Goal: Information Seeking & Learning: Learn about a topic

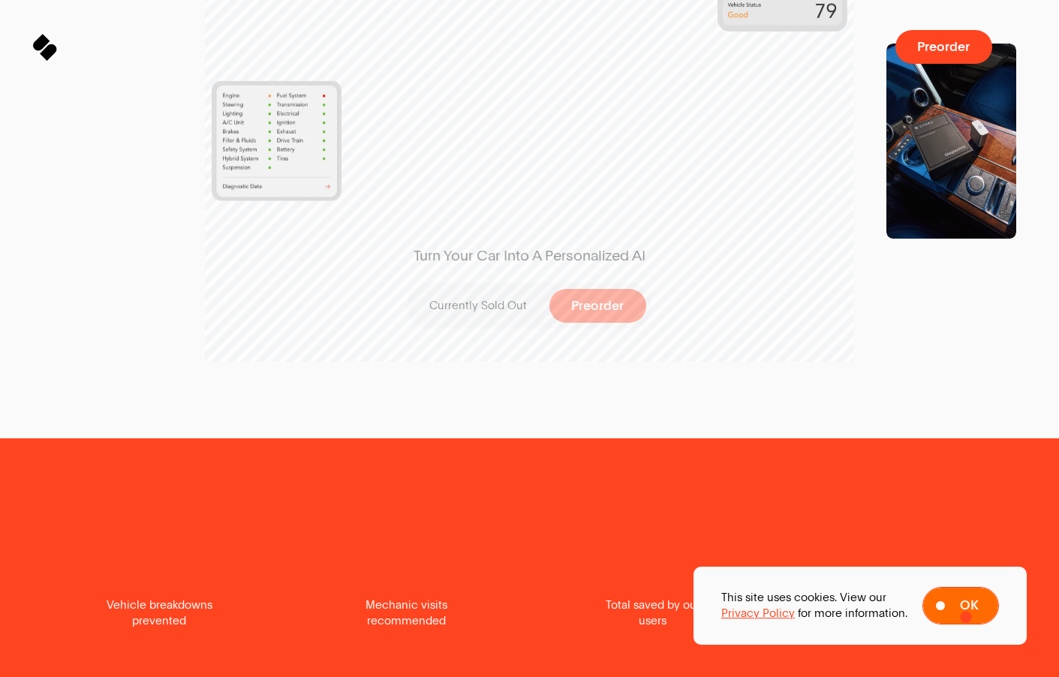
click at [962, 611] on span "Ok" at bounding box center [969, 606] width 19 height 14
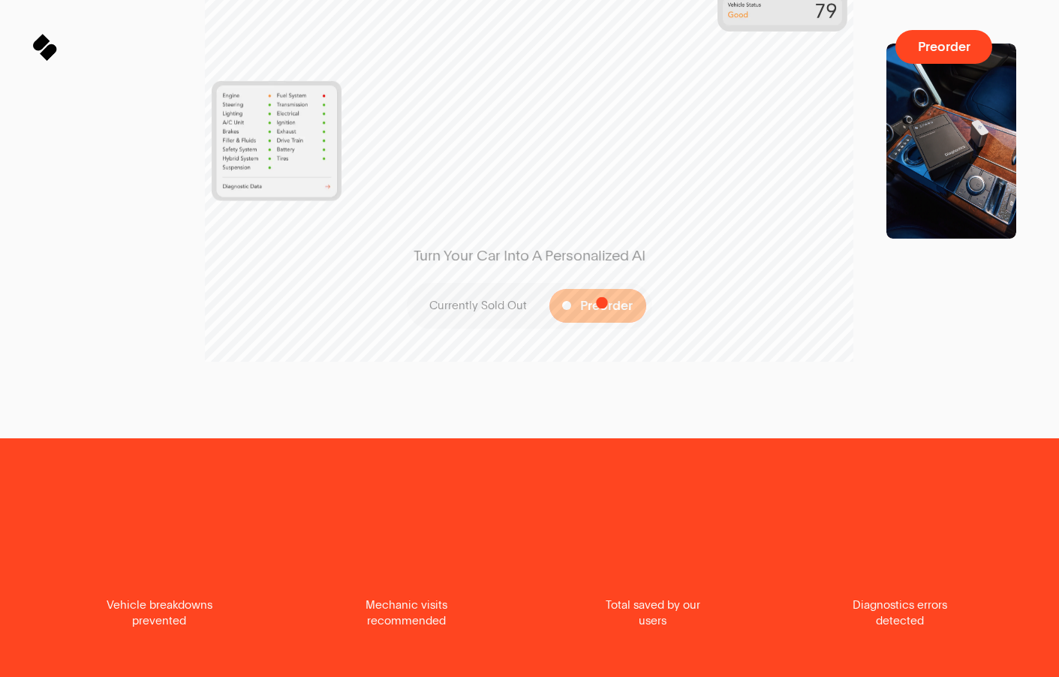
click at [602, 303] on span "Preorder" at bounding box center [606, 307] width 53 height 14
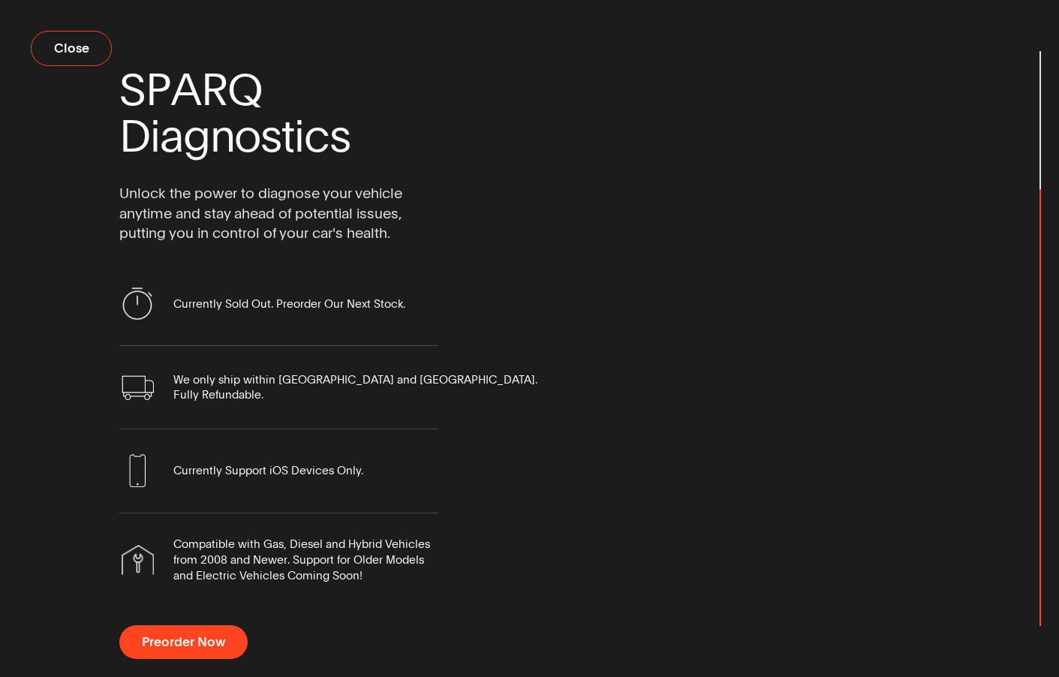
scroll to position [17, 0]
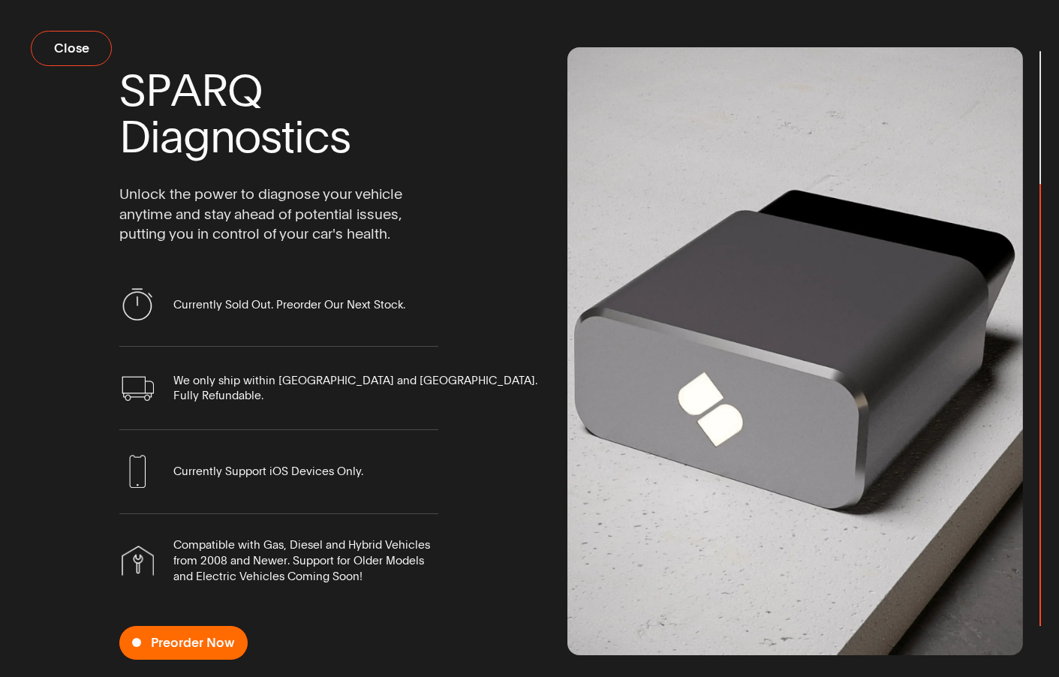
click at [183, 626] on span "Preorder Now" at bounding box center [183, 643] width 128 height 34
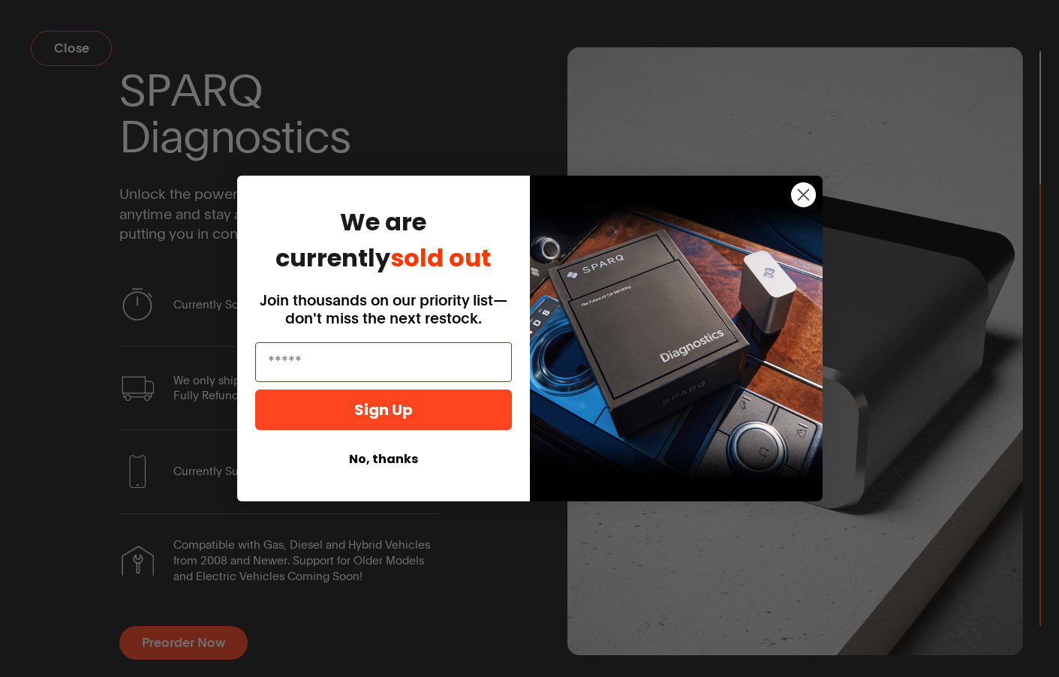
click at [797, 188] on circle "Close dialog" at bounding box center [803, 194] width 25 height 25
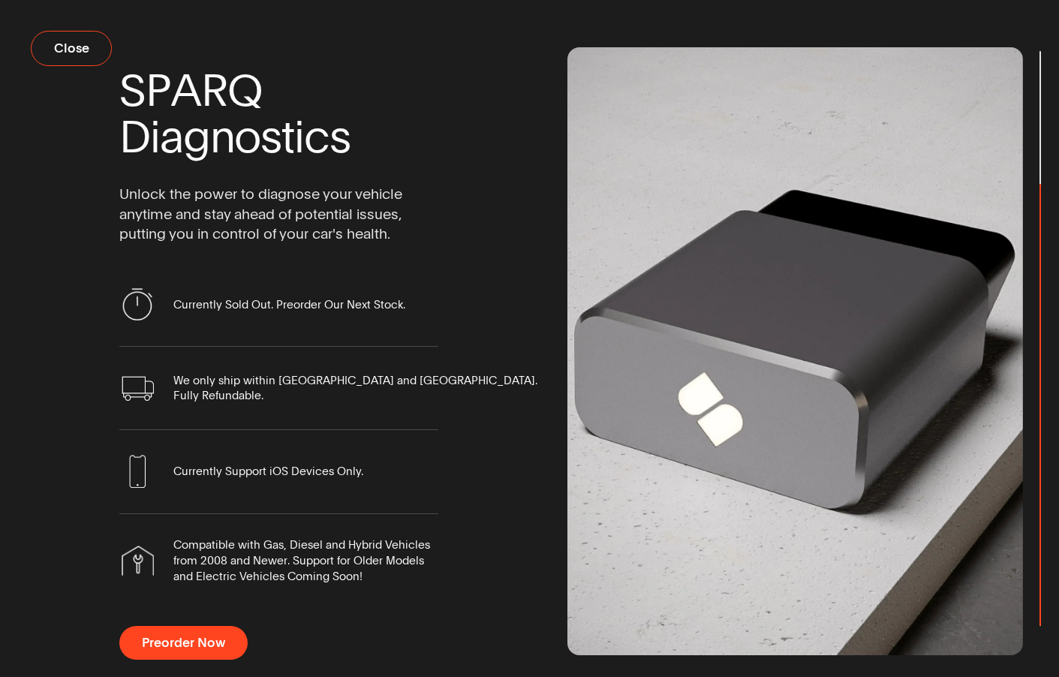
scroll to position [6, 0]
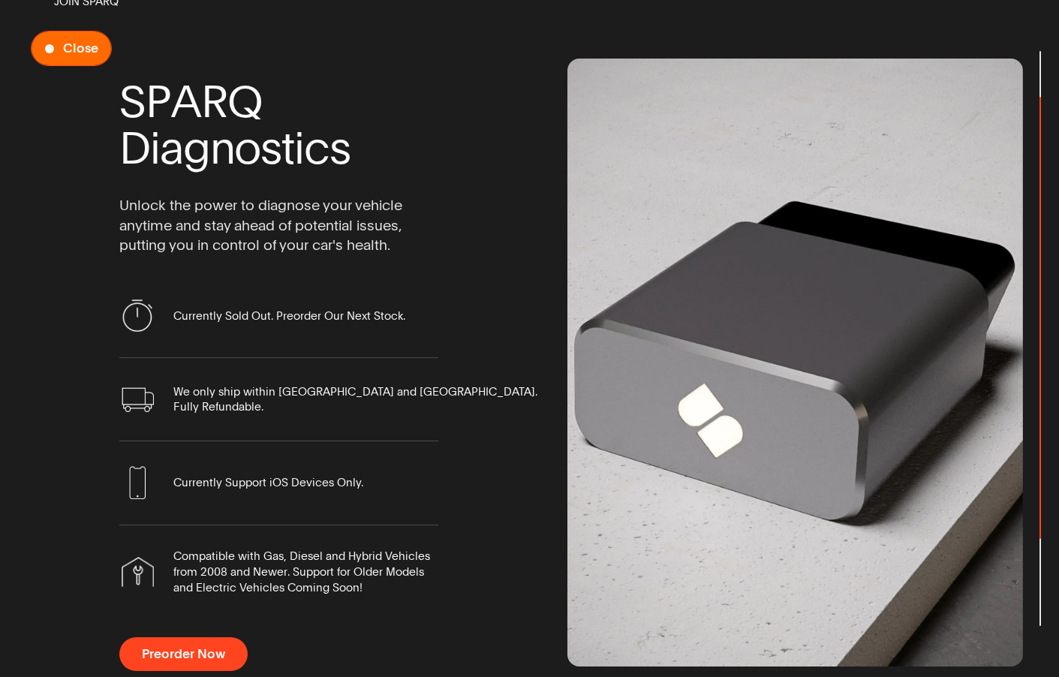
click at [74, 56] on span "Close" at bounding box center [80, 49] width 35 height 14
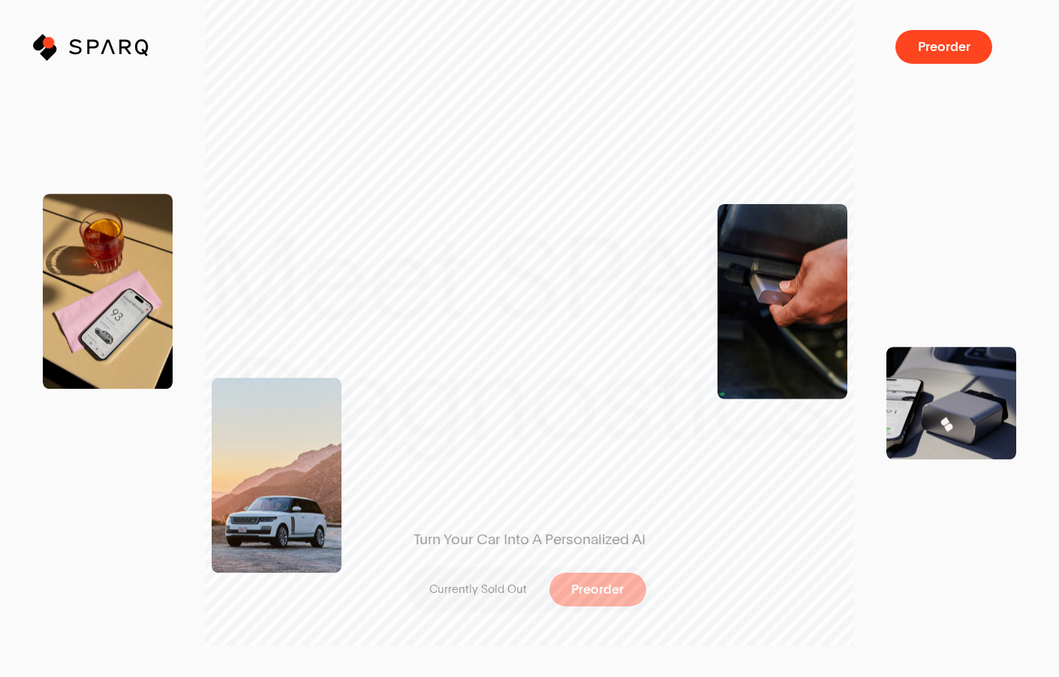
click at [48, 42] on icon at bounding box center [42, 41] width 15 height 15
click at [87, 44] on icon "Sparq" at bounding box center [127, 47] width 117 height 26
click at [38, 44] on icon at bounding box center [38, 45] width 14 height 14
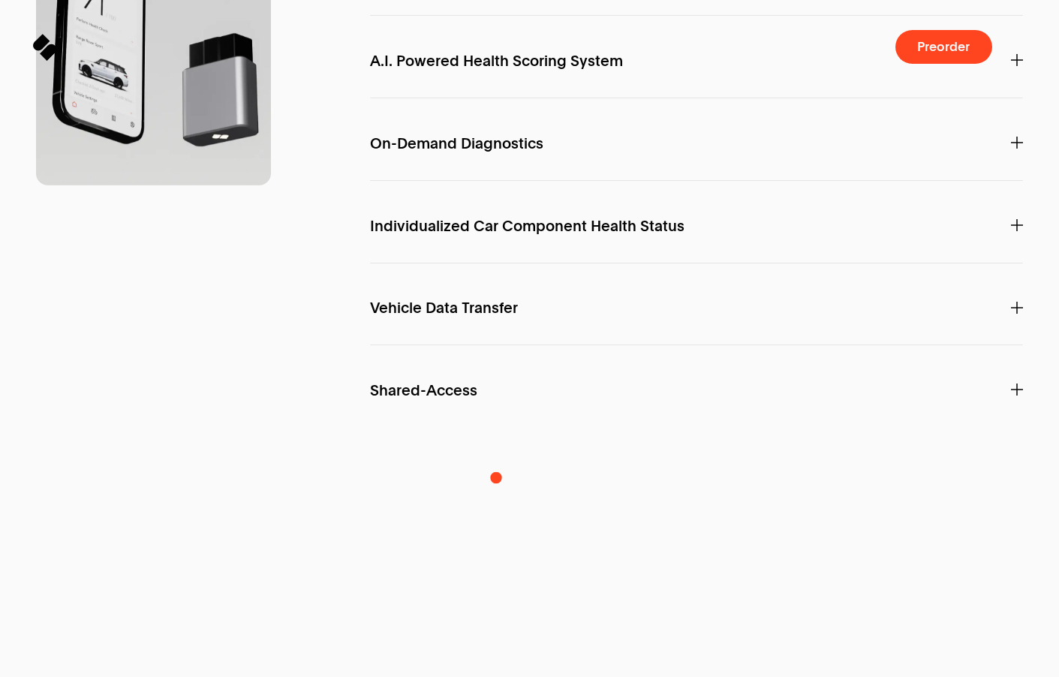
click at [496, 234] on span "Individualized Car Component Health Status" at bounding box center [527, 226] width 315 height 16
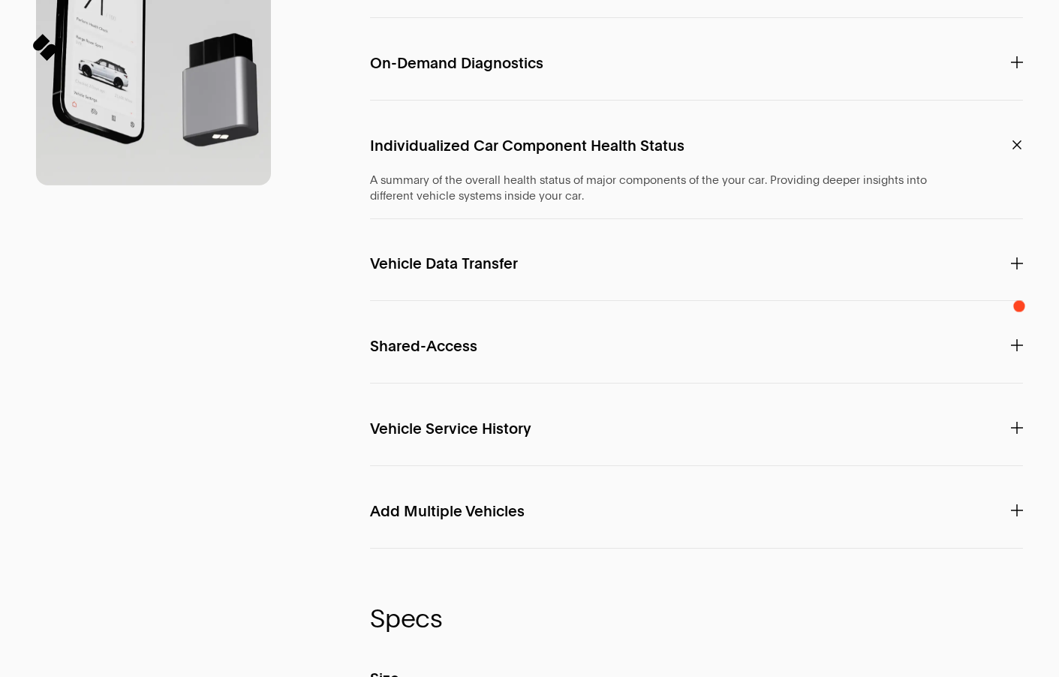
click at [1019, 68] on icon at bounding box center [1017, 62] width 12 height 12
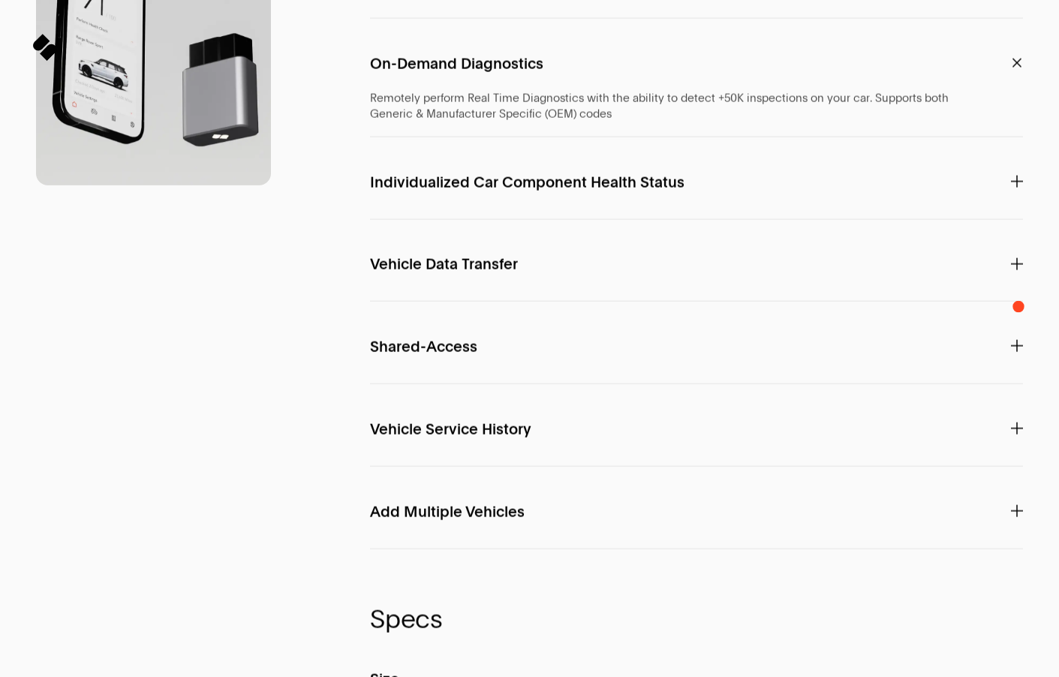
click at [1019, 67] on icon at bounding box center [1017, 63] width 8 height 8
click at [1014, 181] on icon at bounding box center [1017, 181] width 12 height 0
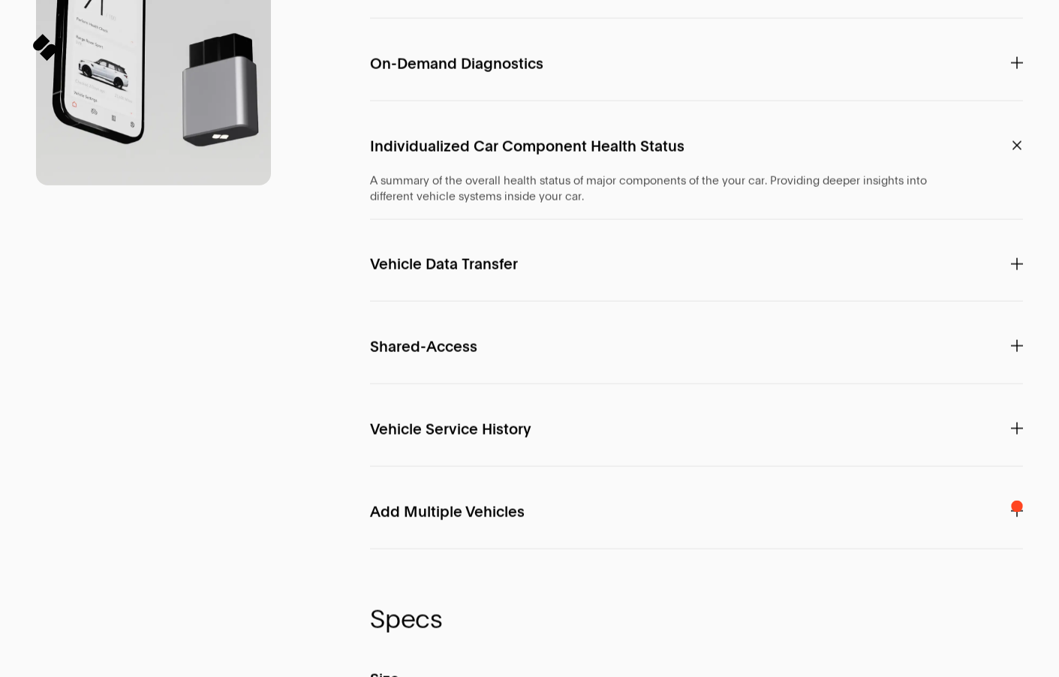
click at [1017, 270] on icon at bounding box center [1017, 264] width 12 height 12
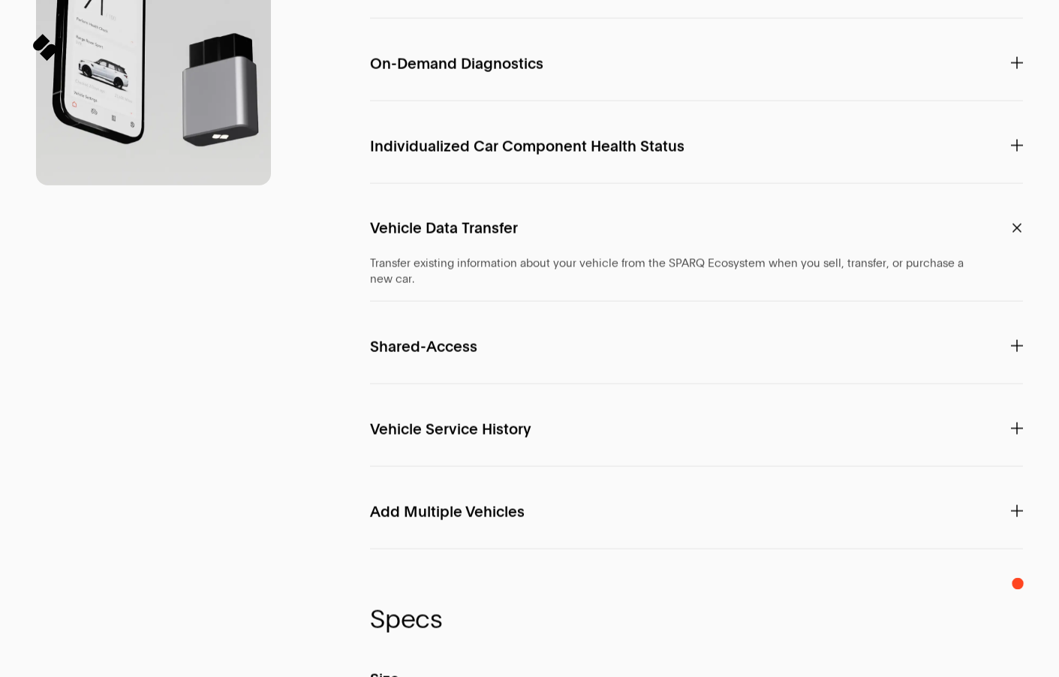
click at [1018, 356] on span at bounding box center [1017, 347] width 12 height 18
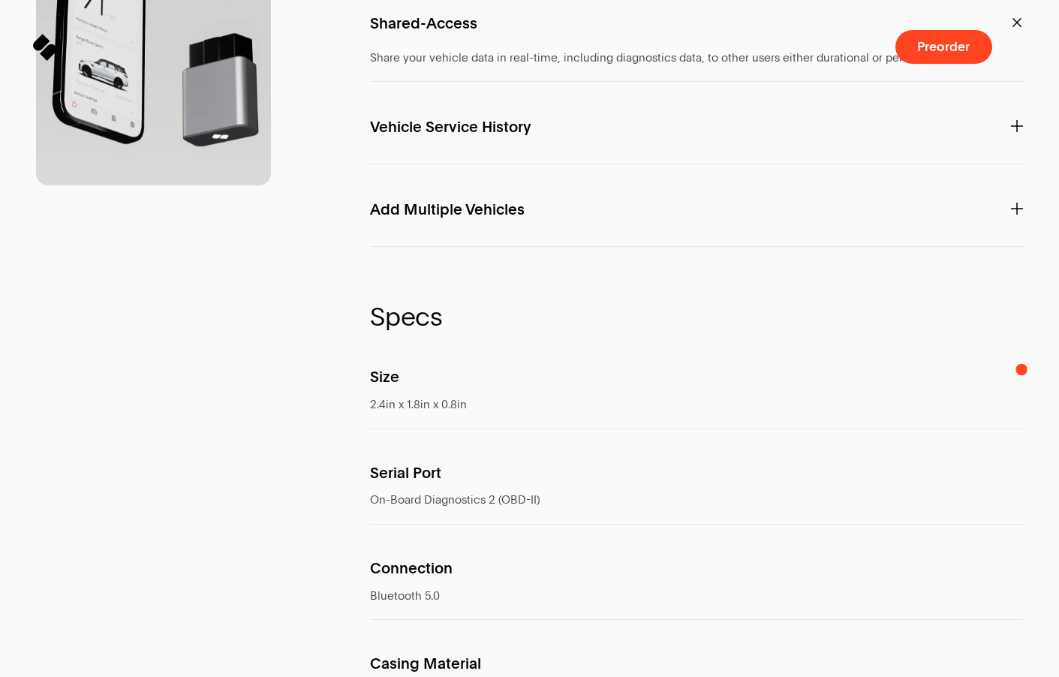
click at [1022, 132] on icon at bounding box center [1017, 126] width 12 height 12
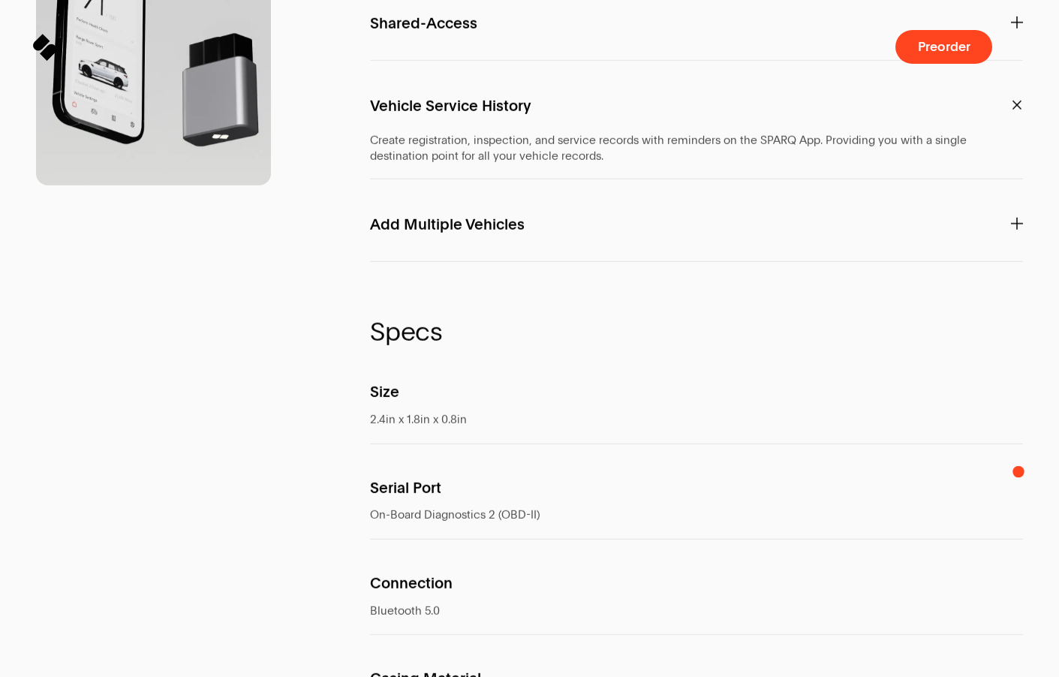
click at [1019, 230] on icon at bounding box center [1017, 224] width 12 height 12
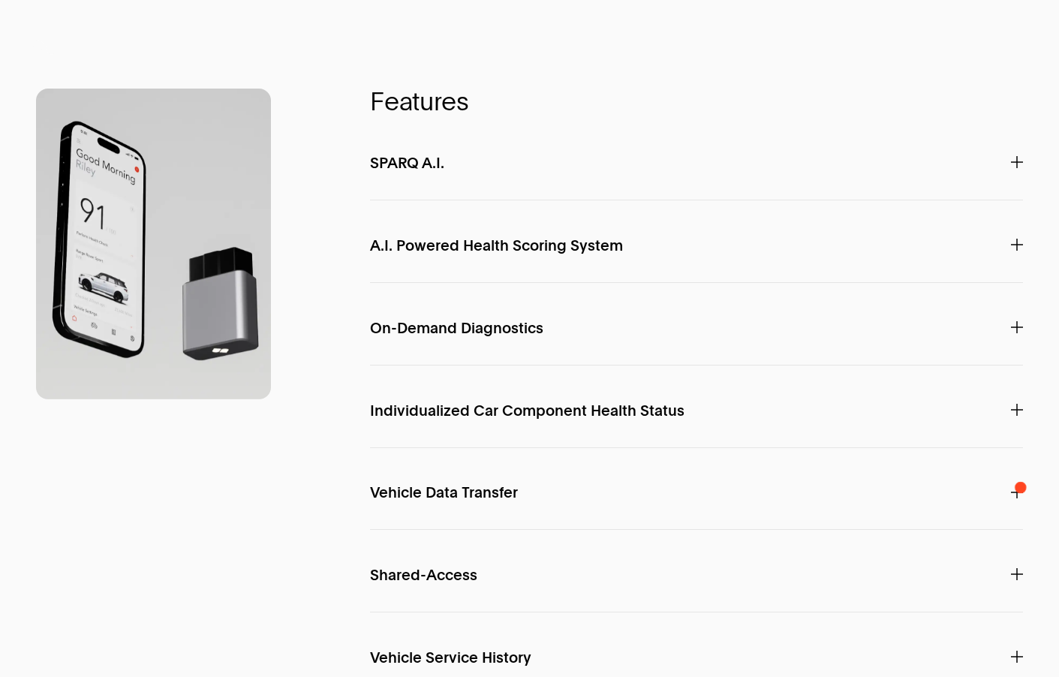
click at [1021, 251] on icon at bounding box center [1017, 245] width 12 height 12
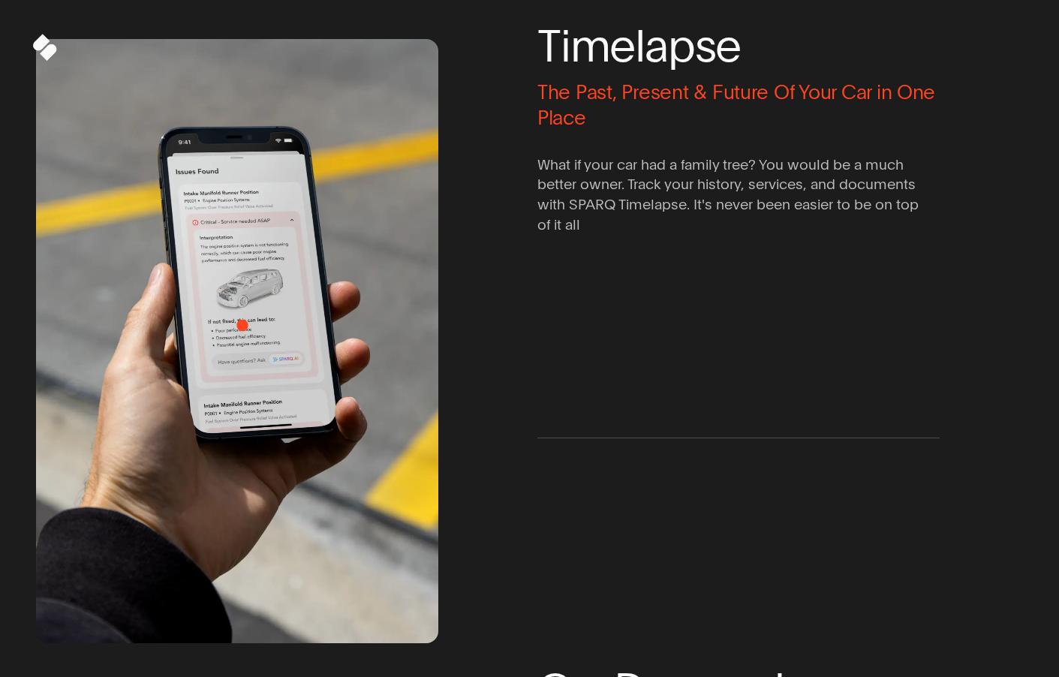
click at [243, 325] on img at bounding box center [236, 340] width 483 height 725
